Goal: Check status: Check status

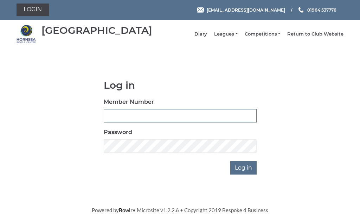
click at [119, 119] on input "Member Number" at bounding box center [180, 115] width 153 height 13
type input "0248"
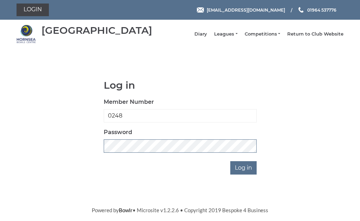
scroll to position [101, 0]
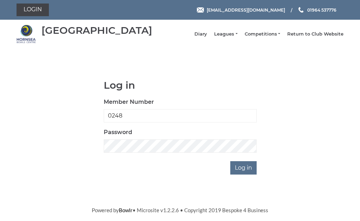
click at [252, 161] on input "Log in" at bounding box center [243, 167] width 26 height 13
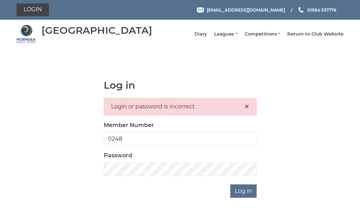
click at [233, 37] on link "Leagues" at bounding box center [225, 34] width 23 height 6
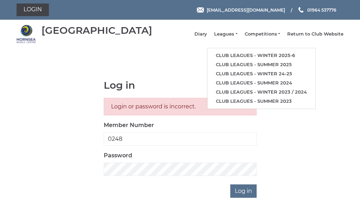
click at [272, 56] on link "Club leagues - Winter 2025-6" at bounding box center [262, 55] width 108 height 9
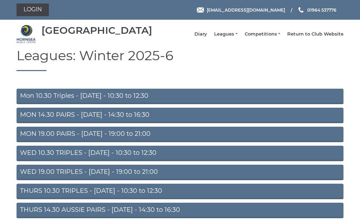
click at [147, 176] on link "WED 19.00 TRIPLES - [DATE] - 19:00 to 21:00" at bounding box center [180, 172] width 327 height 15
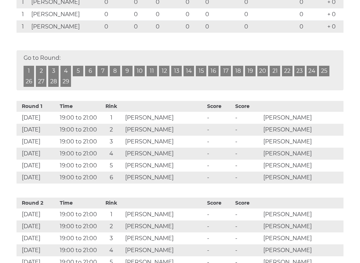
scroll to position [278, 0]
